Goal: Navigation & Orientation: Understand site structure

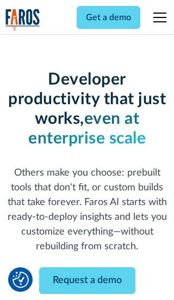
scroll to position [131, 0]
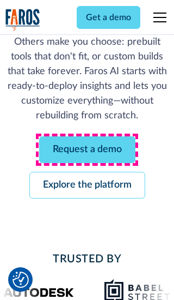
click at [87, 149] on link "Request a demo" at bounding box center [87, 149] width 96 height 27
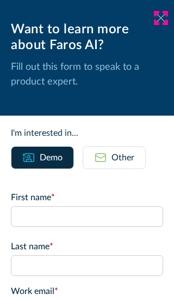
click at [161, 18] on icon at bounding box center [161, 18] width 9 height 8
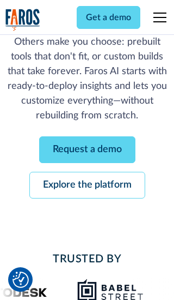
scroll to position [166, 0]
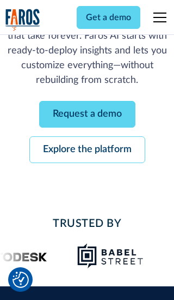
click at [87, 149] on link "Explore the platform" at bounding box center [87, 149] width 116 height 27
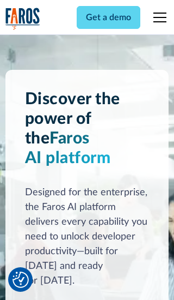
scroll to position [8182, 0]
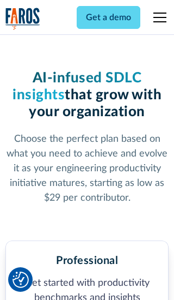
scroll to position [1688, 0]
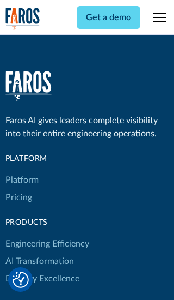
click at [21, 171] on link "Platform" at bounding box center [21, 179] width 33 height 17
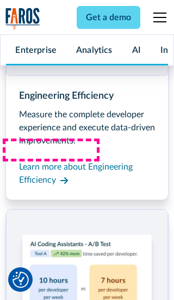
scroll to position [8531, 0]
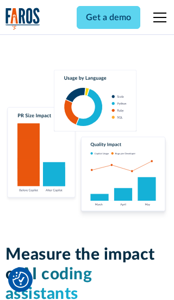
scroll to position [6716, 0]
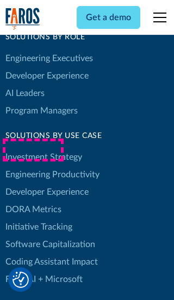
click at [33, 200] on link "DORA Metrics" at bounding box center [33, 208] width 56 height 17
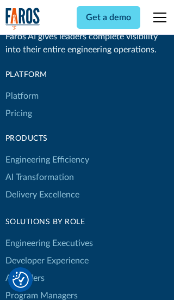
scroll to position [4769, 0]
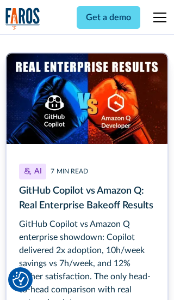
scroll to position [4874, 0]
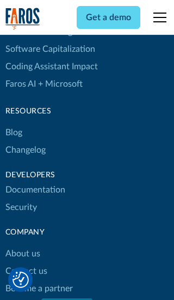
click at [25, 150] on link "Changelog" at bounding box center [25, 149] width 40 height 17
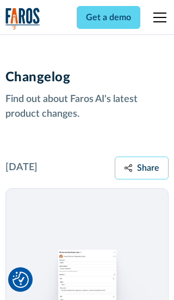
scroll to position [13156, 0]
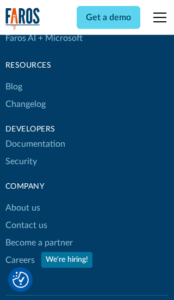
click at [22, 199] on link "About us" at bounding box center [22, 207] width 35 height 17
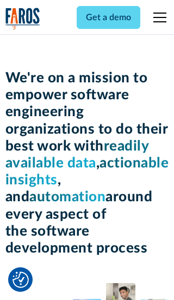
scroll to position [3756, 0]
